Goal: Transaction & Acquisition: Obtain resource

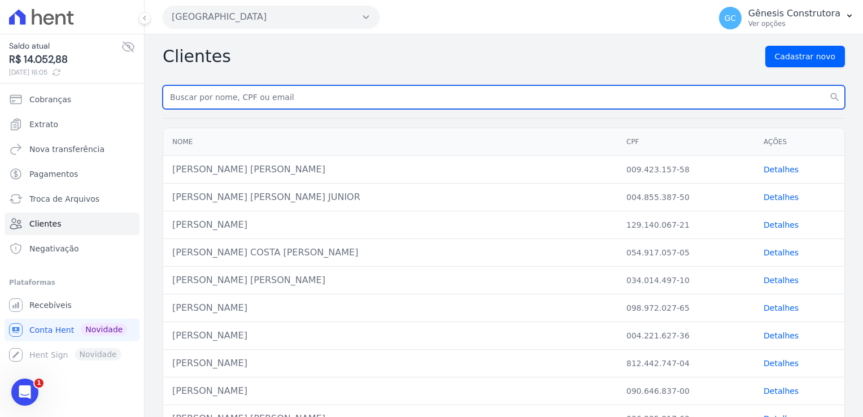
click at [244, 90] on input "text" at bounding box center [504, 97] width 682 height 24
paste input "[PERSON_NAME]"
type input "[PERSON_NAME]"
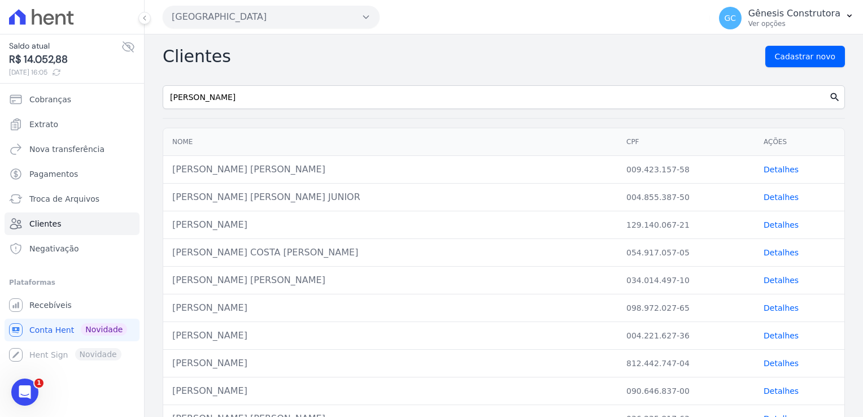
click at [829, 101] on icon "search" at bounding box center [834, 96] width 11 height 11
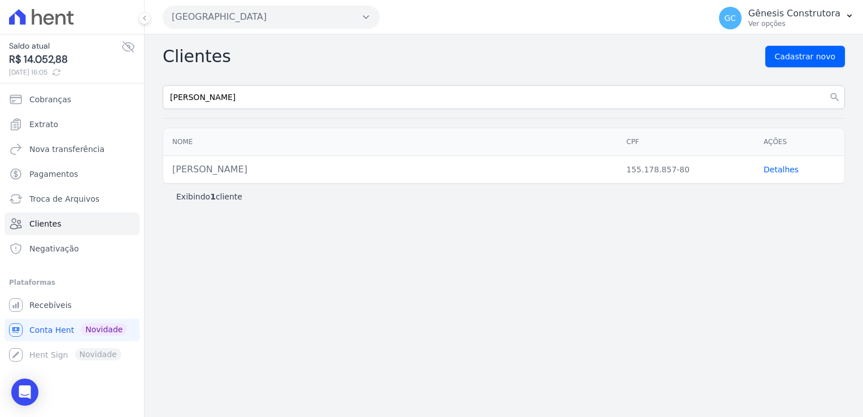
click at [786, 172] on link "Detalhes" at bounding box center [781, 169] width 35 height 9
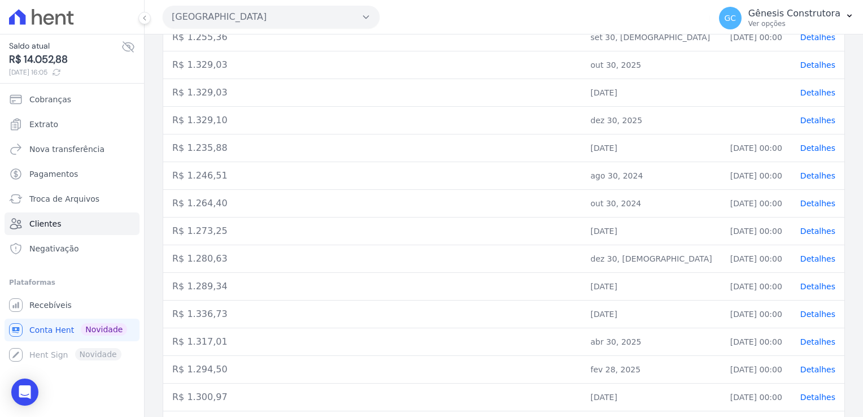
scroll to position [201, 0]
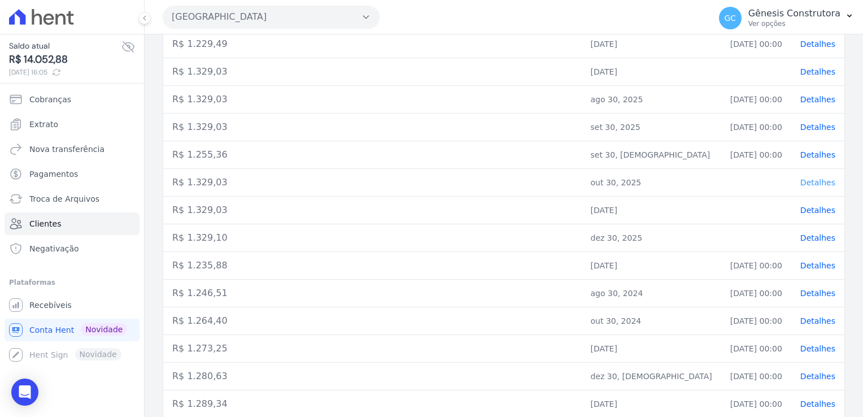
click at [813, 181] on span "Detalhes" at bounding box center [817, 182] width 35 height 9
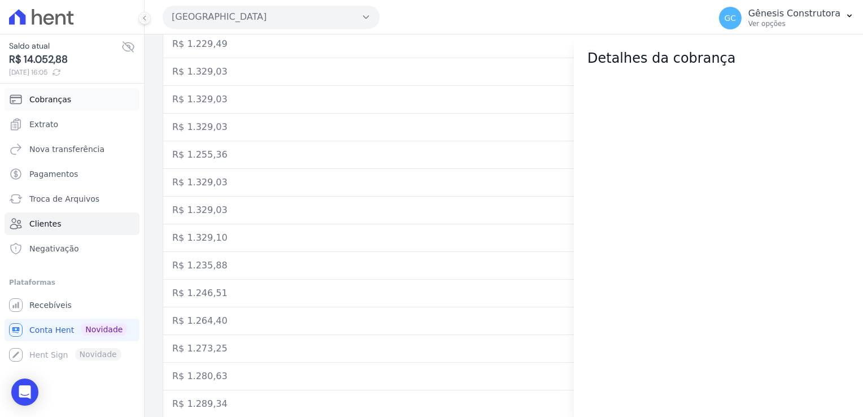
click at [46, 101] on span "Cobranças" at bounding box center [50, 99] width 42 height 11
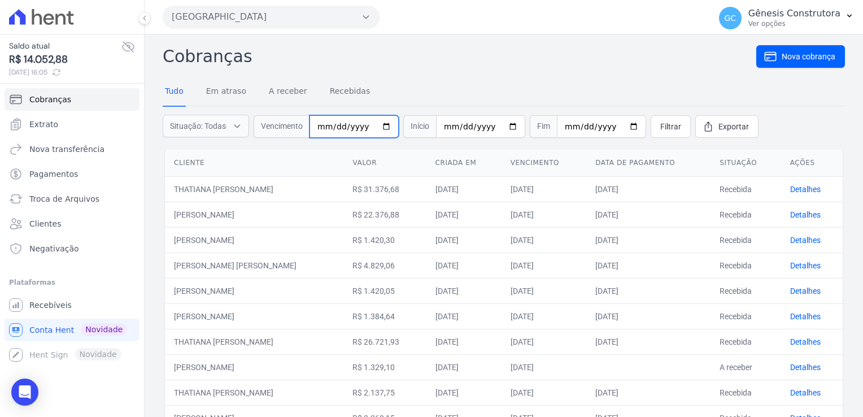
click at [322, 128] on input "date" at bounding box center [353, 126] width 89 height 23
type input "[DATE]"
click at [660, 128] on span "Filtrar" at bounding box center [670, 126] width 21 height 11
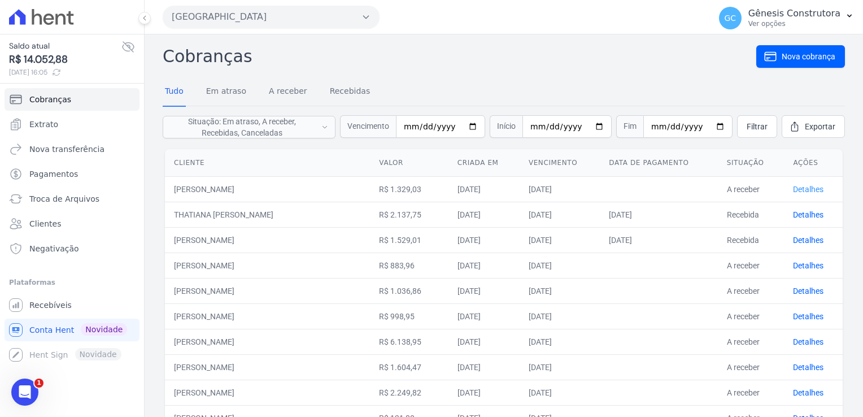
click at [793, 193] on link "Detalhes" at bounding box center [808, 189] width 30 height 9
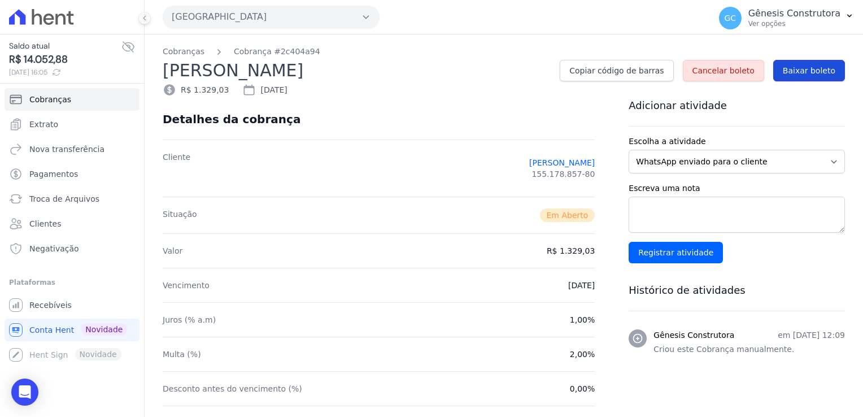
click at [790, 76] on link "Baixar boleto" at bounding box center [809, 70] width 72 height 21
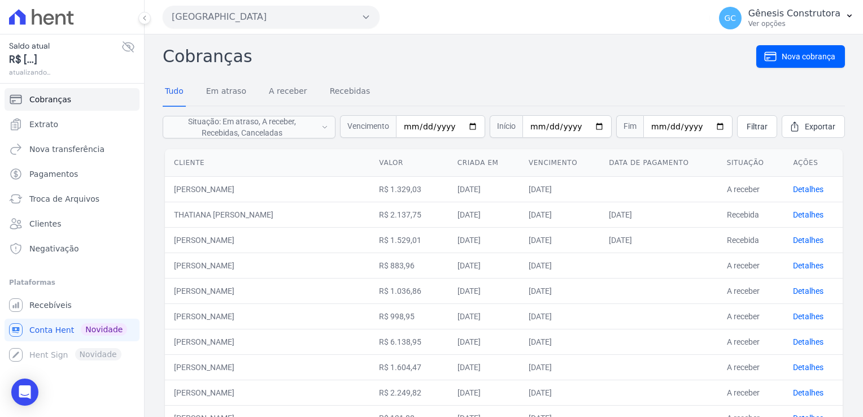
click at [543, 87] on nav "Tudo Em atraso A receber Recebidas" at bounding box center [504, 92] width 682 height 28
